Goal: Information Seeking & Learning: Learn about a topic

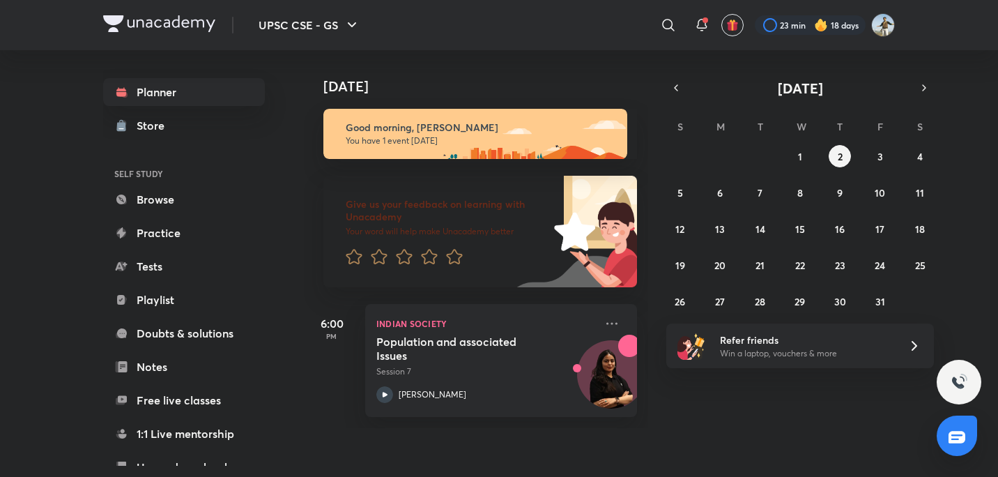
click at [532, 14] on div "​" at bounding box center [554, 24] width 257 height 33
click at [675, 89] on icon "button" at bounding box center [676, 88] width 3 height 6
click at [604, 321] on icon at bounding box center [612, 323] width 17 height 17
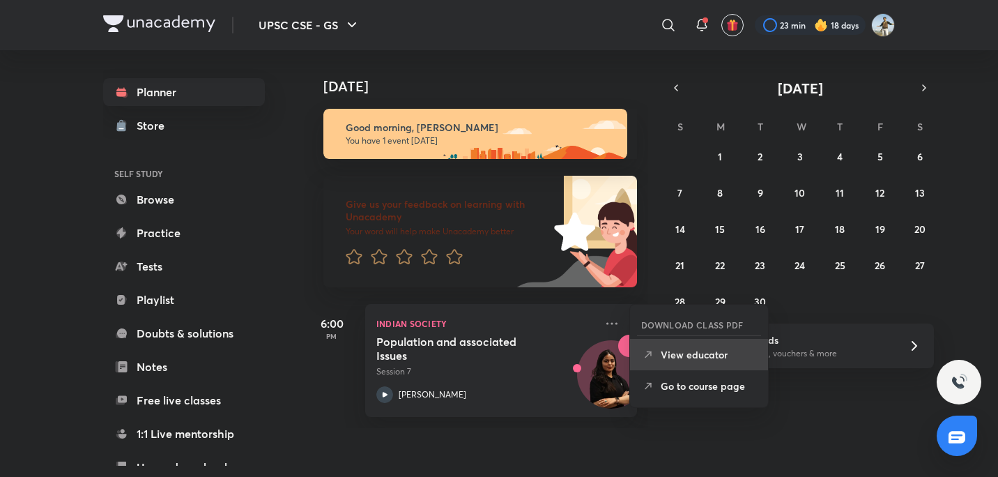
click at [701, 353] on p "View educator" at bounding box center [709, 354] width 96 height 15
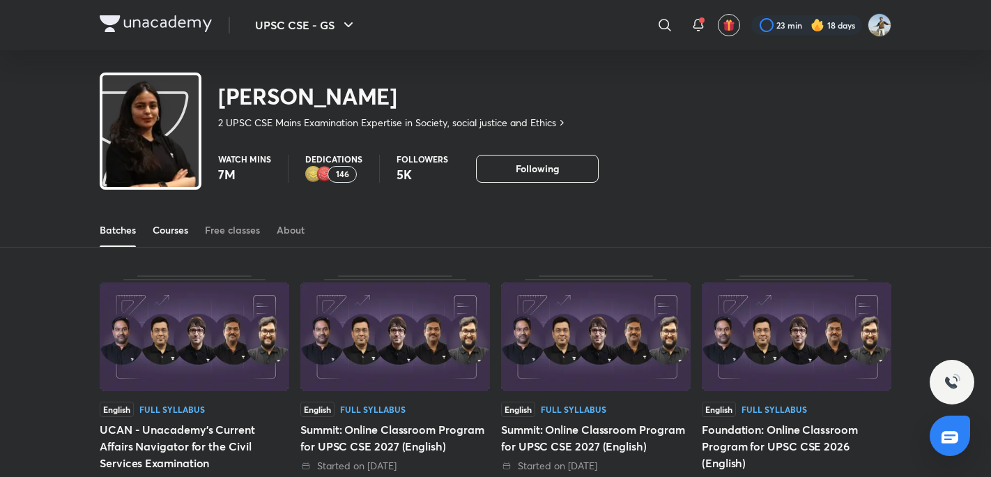
click at [180, 234] on div "Courses" at bounding box center [171, 230] width 36 height 14
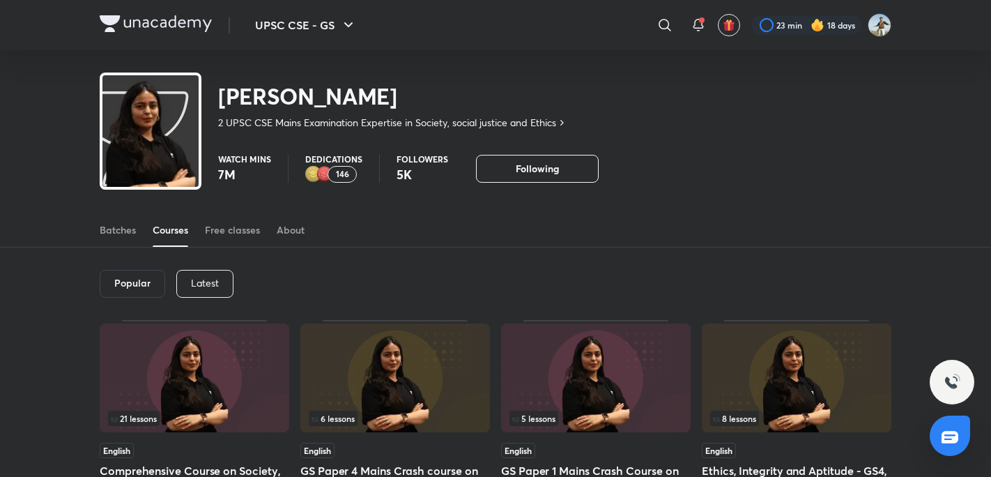
click at [196, 279] on p "Latest" at bounding box center [205, 282] width 28 height 11
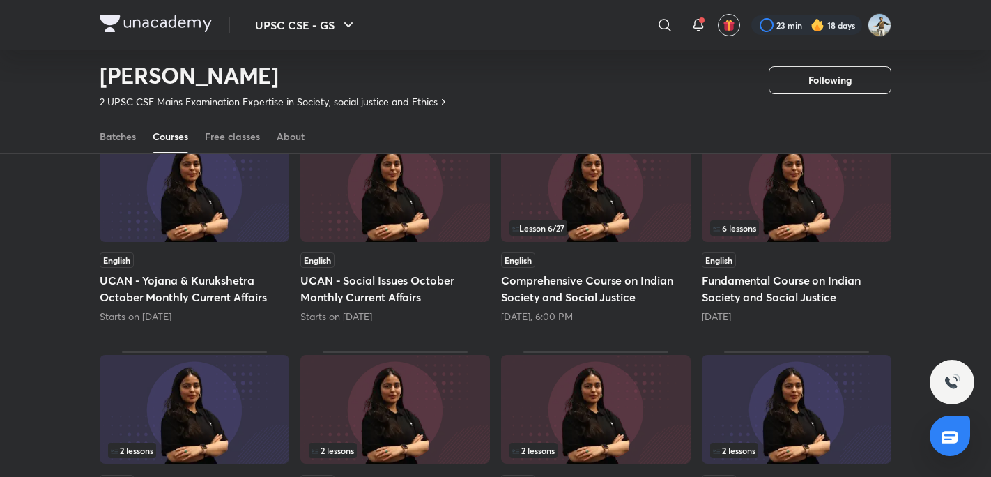
scroll to position [108, 0]
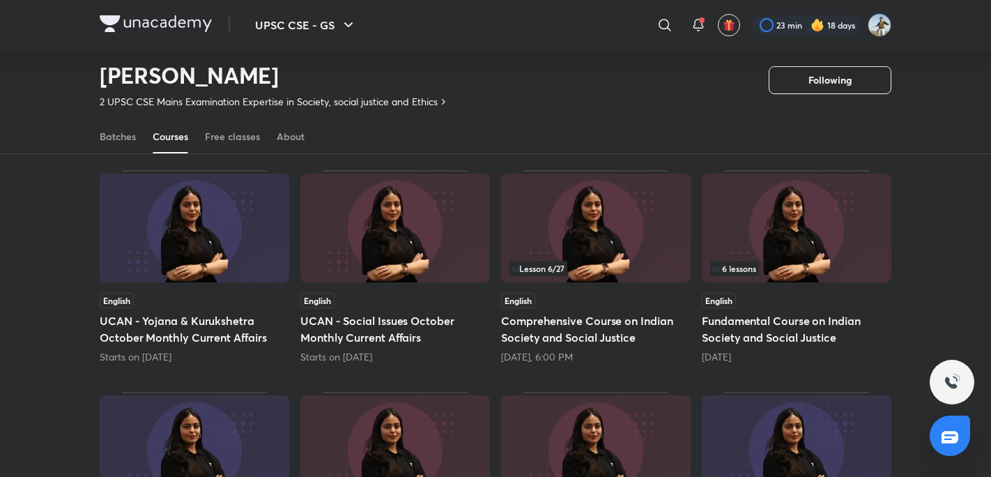
click at [758, 241] on img at bounding box center [797, 228] width 190 height 109
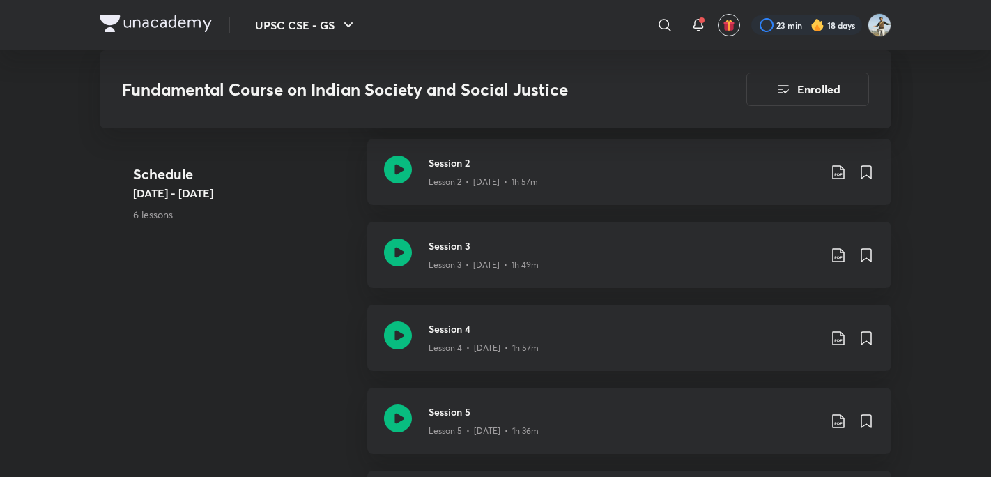
scroll to position [933, 0]
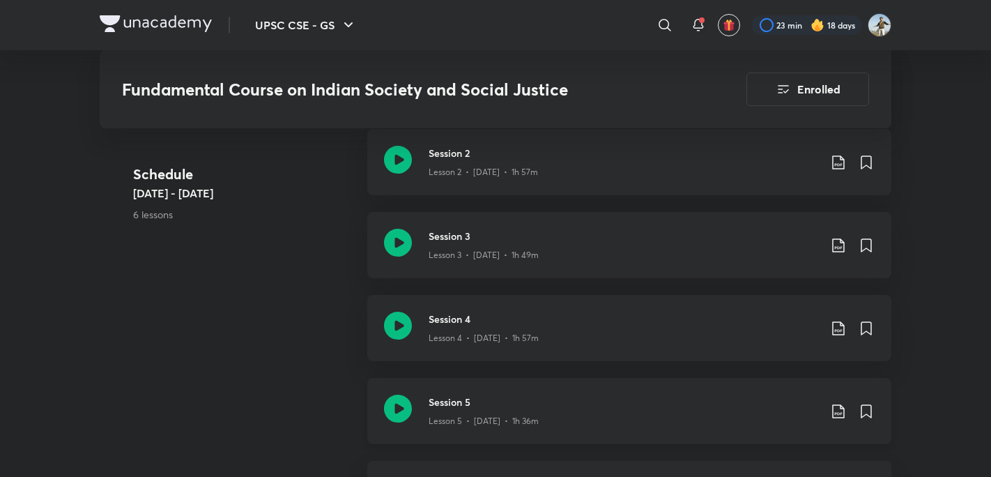
click at [462, 419] on p "Lesson 5 • Sept 22 • 1h 36m" at bounding box center [484, 421] width 110 height 13
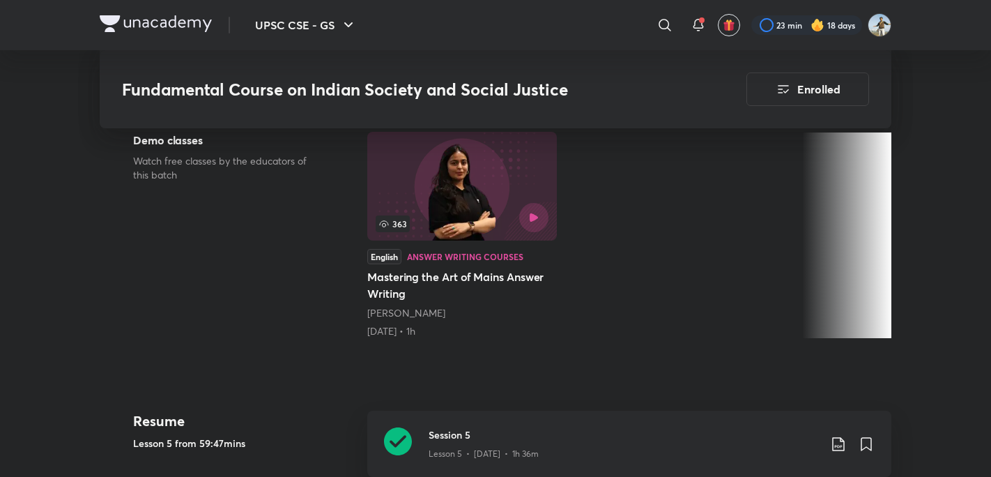
scroll to position [409, 0]
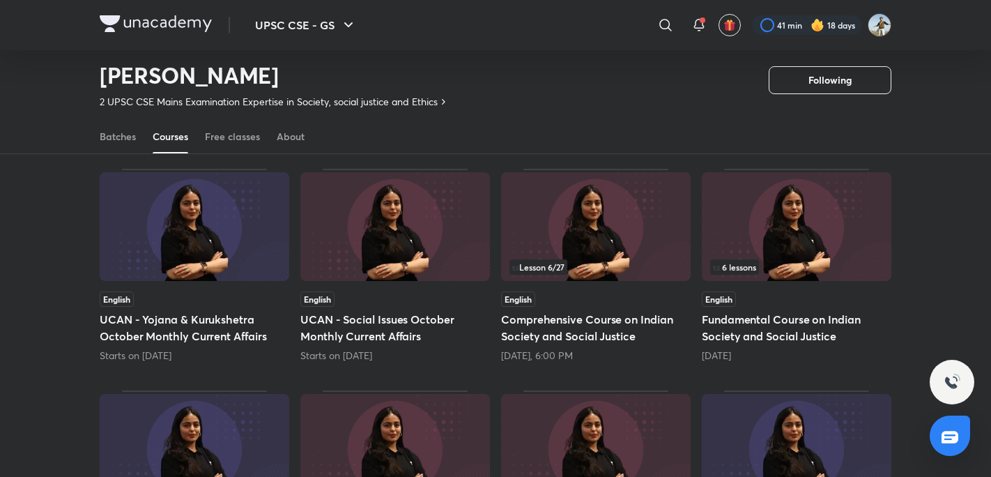
scroll to position [111, 0]
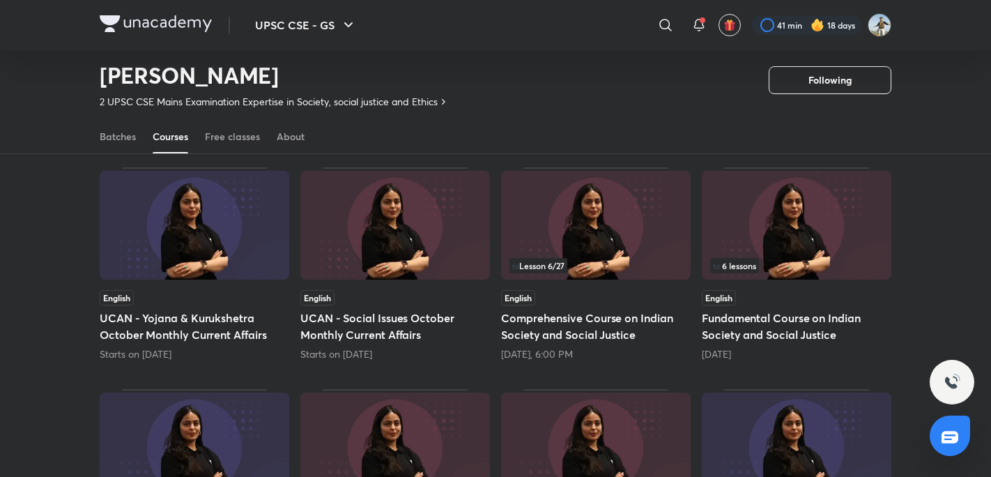
click at [584, 253] on img at bounding box center [596, 225] width 190 height 109
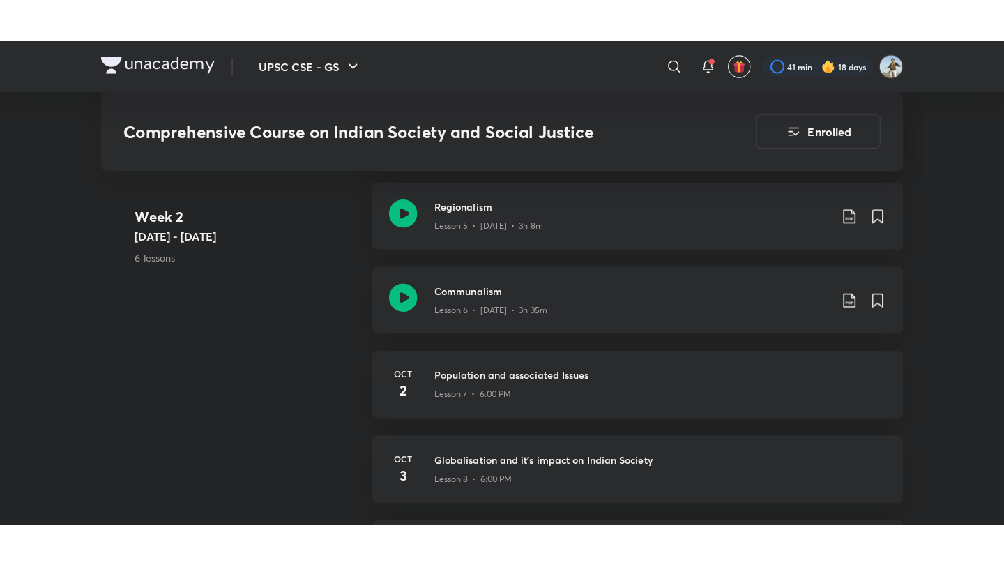
scroll to position [1164, 0]
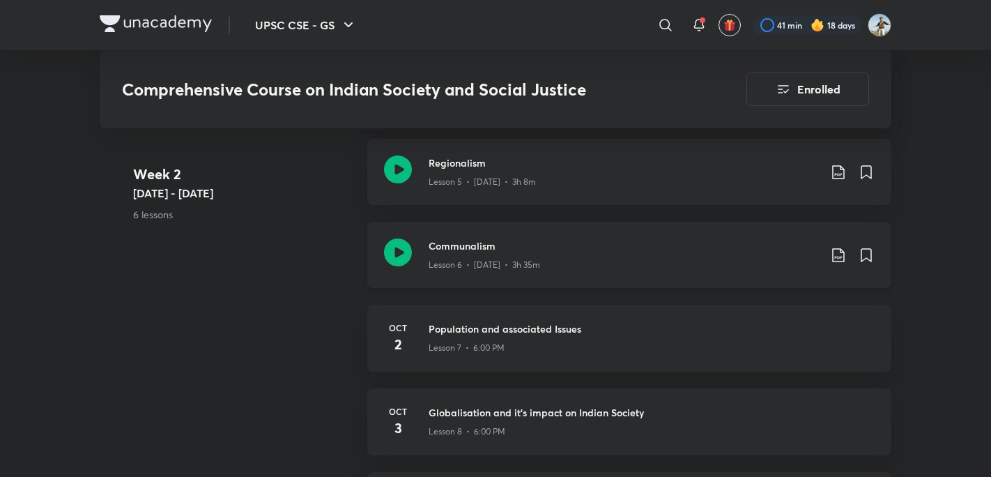
click at [409, 259] on icon at bounding box center [398, 252] width 28 height 28
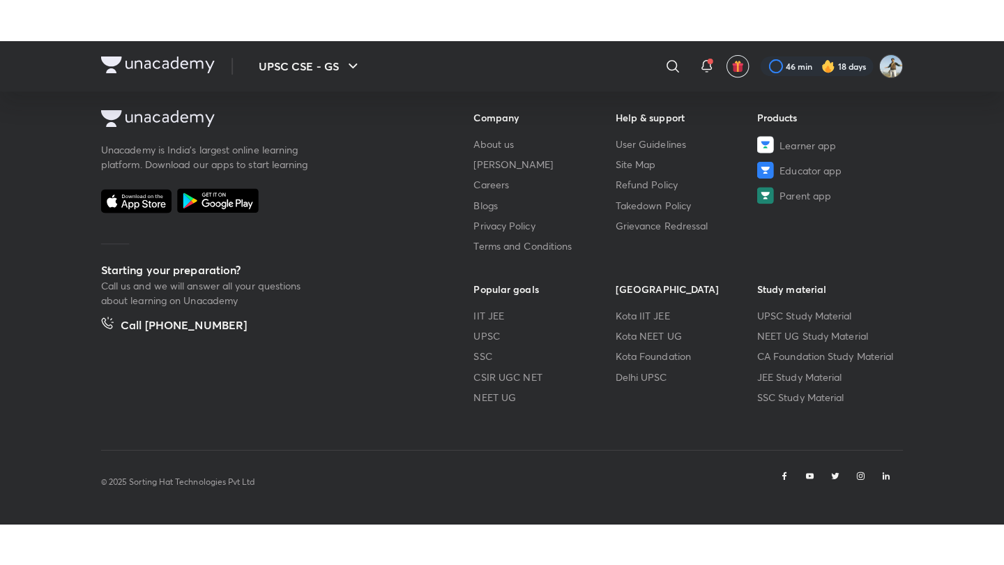
scroll to position [773, 0]
